Goal: Check status

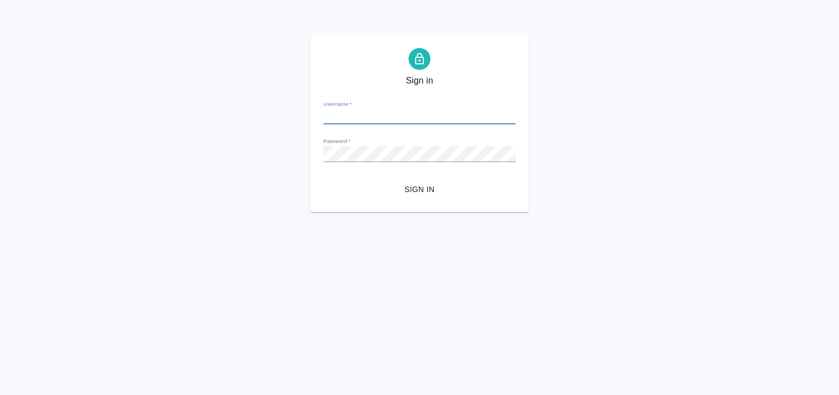
type input "[EMAIL_ADDRESS][DOMAIN_NAME]"
click at [323, 180] on button "Sign in" at bounding box center [419, 190] width 192 height 20
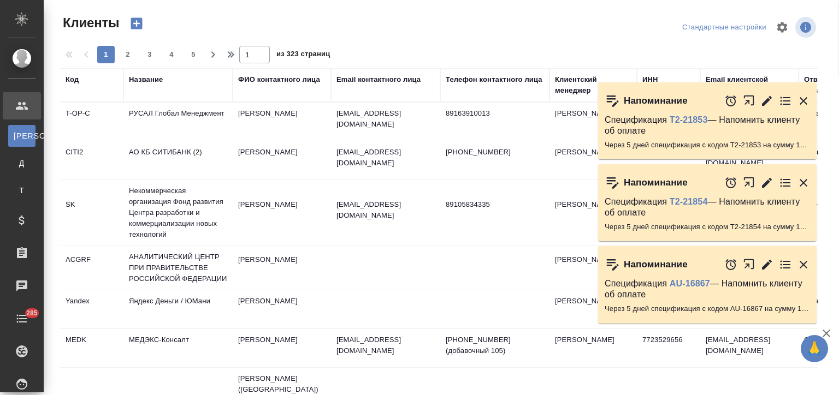
select select "RU"
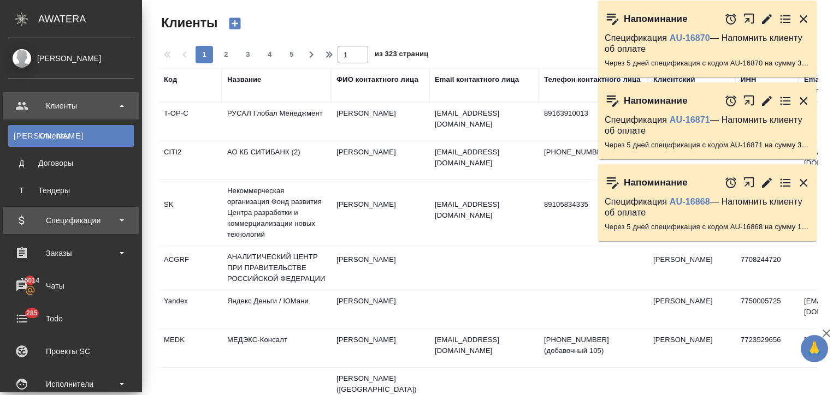
click at [50, 223] on div "Спецификации" at bounding box center [71, 220] width 126 height 16
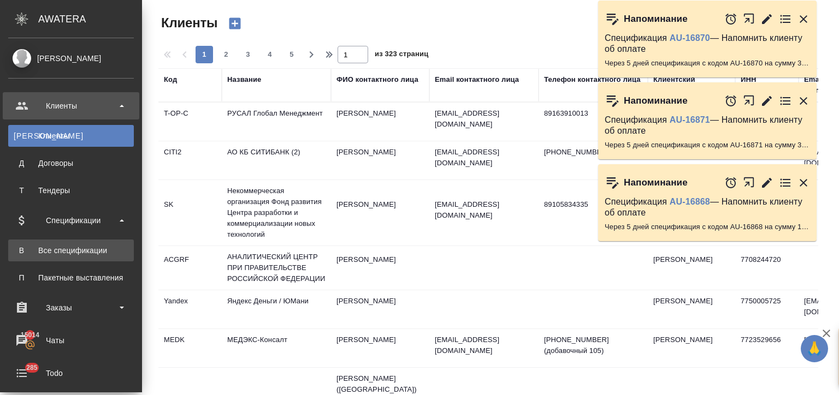
click at [63, 249] on div "Все спецификации" at bounding box center [71, 250] width 115 height 11
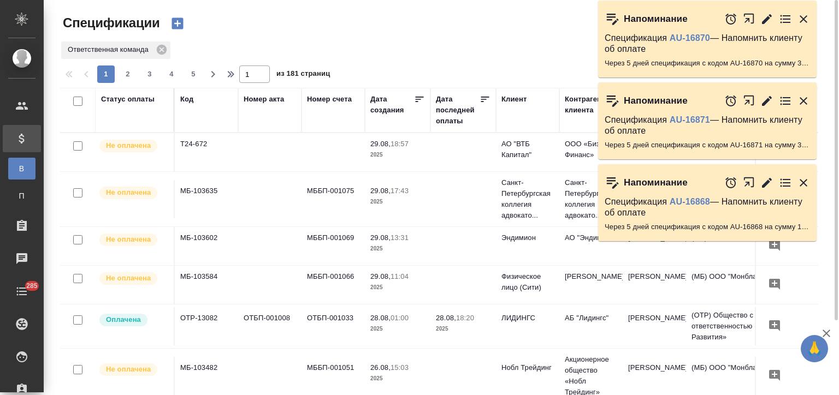
click at [124, 96] on div "Статус оплаты" at bounding box center [128, 99] width 54 height 11
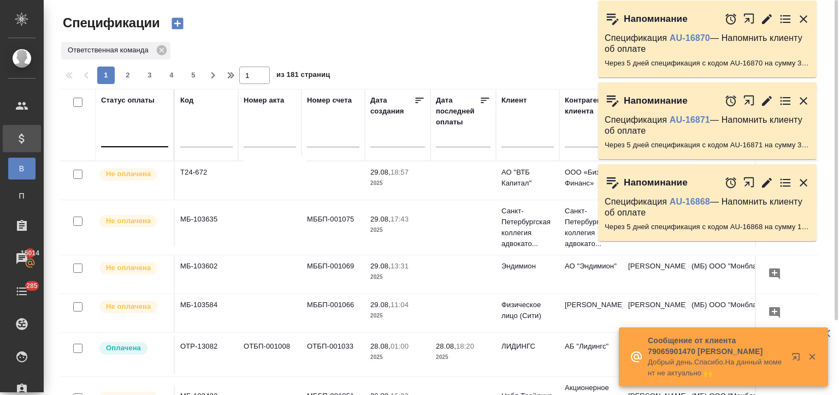
click at [126, 145] on div at bounding box center [134, 137] width 67 height 21
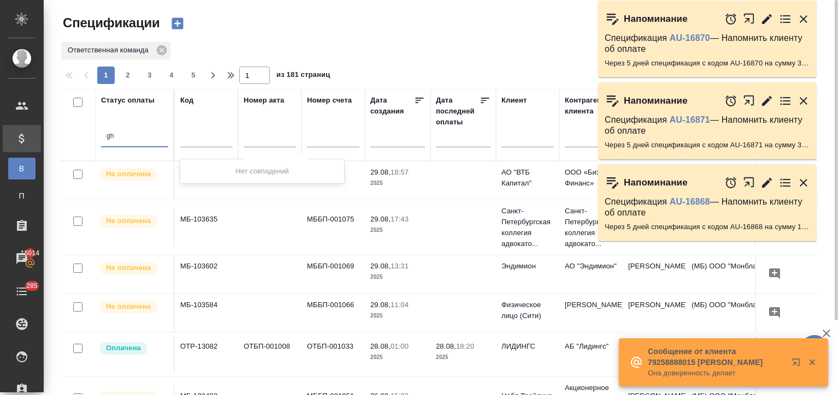
type input "g"
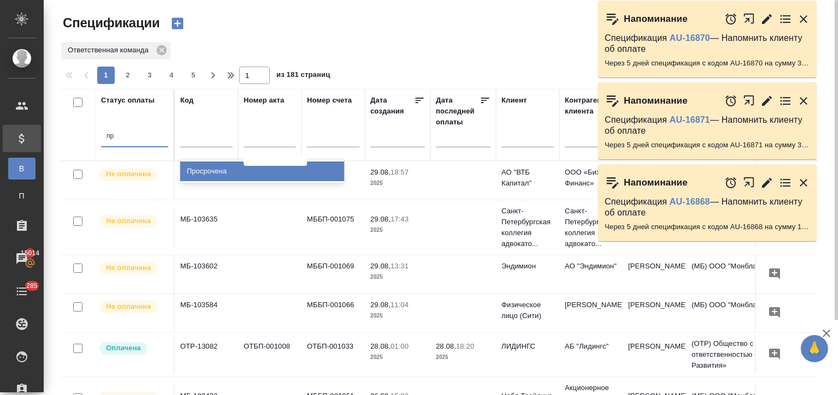
type input "про"
click at [206, 170] on div "Просрочена" at bounding box center [262, 172] width 164 height 20
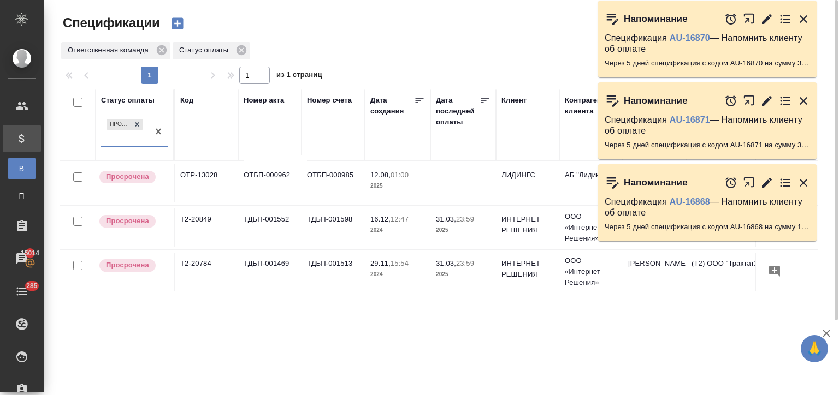
click at [291, 343] on div "Статус оплаты option Просрочена, selected. 0 results available. Select is focus…" at bounding box center [439, 285] width 758 height 393
click at [804, 17] on icon "button" at bounding box center [804, 19] width 8 height 8
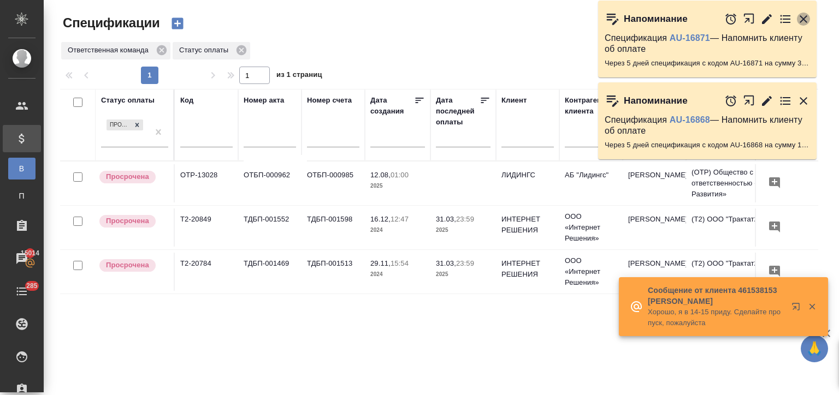
click at [804, 17] on icon "button" at bounding box center [804, 19] width 8 height 8
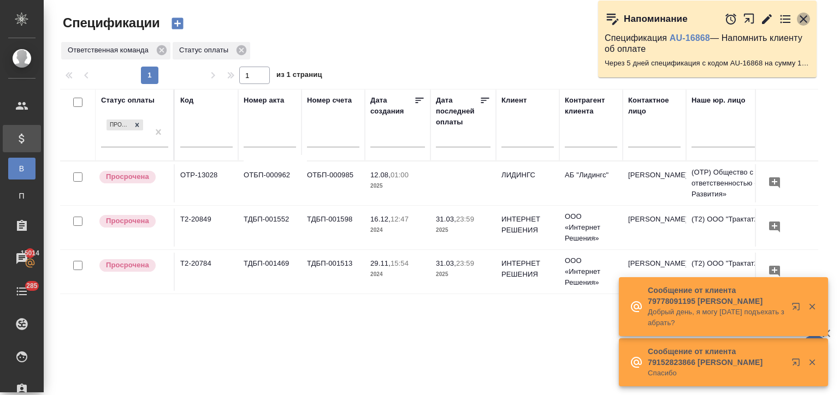
click at [803, 17] on icon "button" at bounding box center [804, 19] width 8 height 8
